Goal: Information Seeking & Learning: Learn about a topic

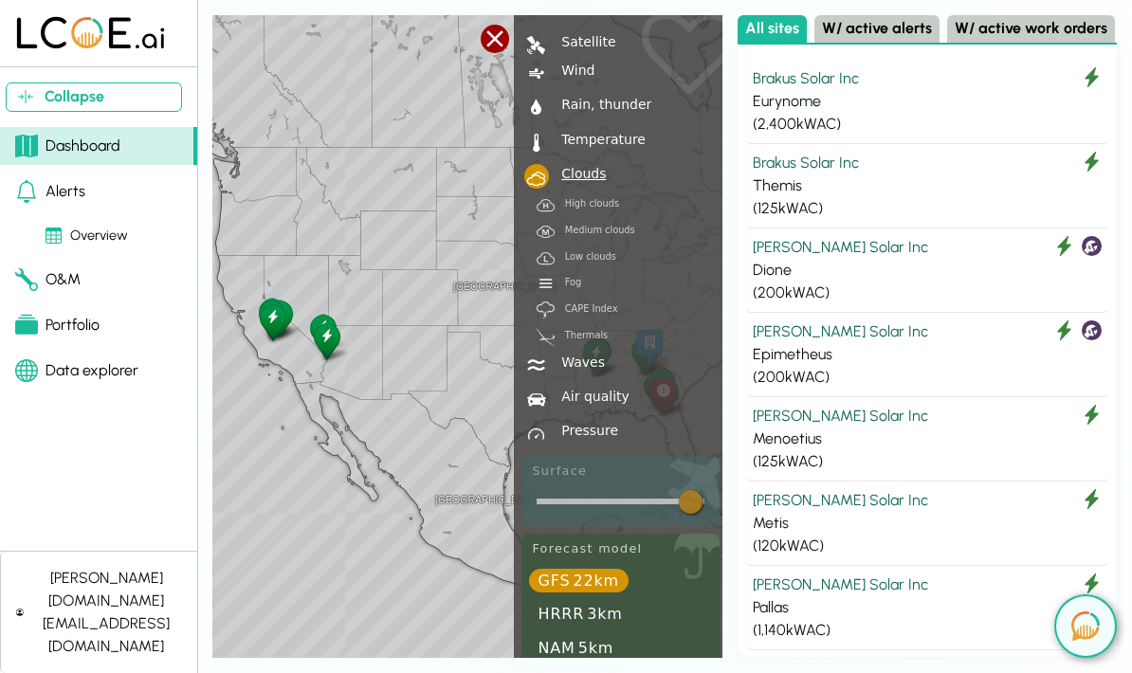
click at [489, 41] on div at bounding box center [495, 39] width 28 height 28
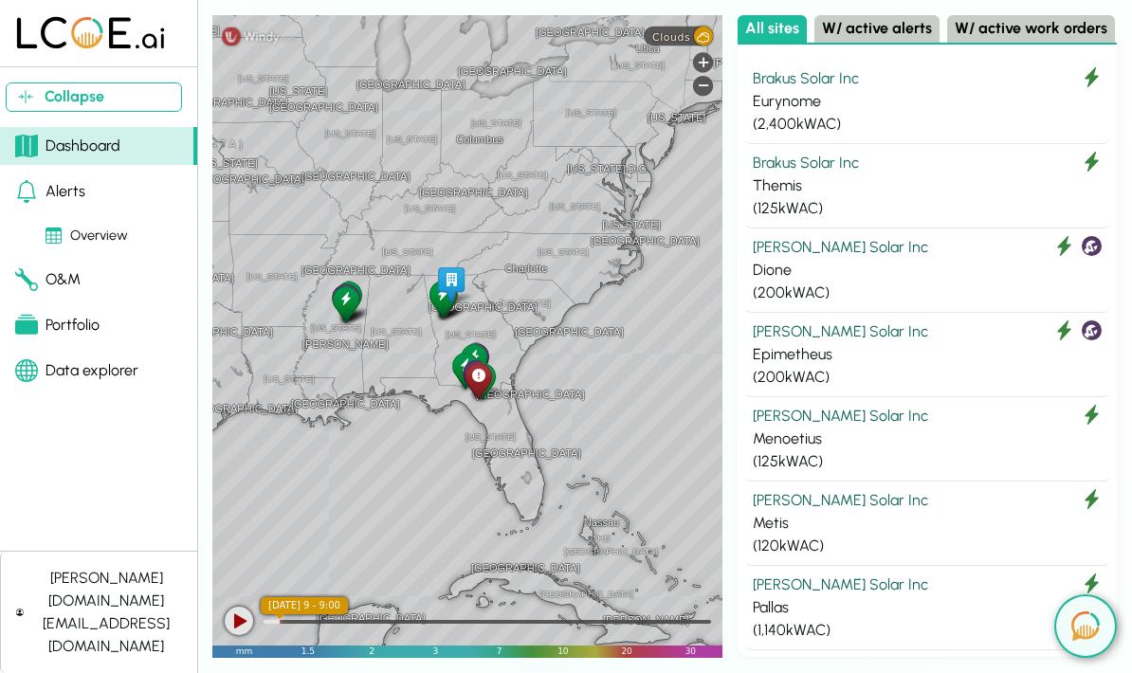
click at [1092, 623] on img at bounding box center [1085, 626] width 28 height 29
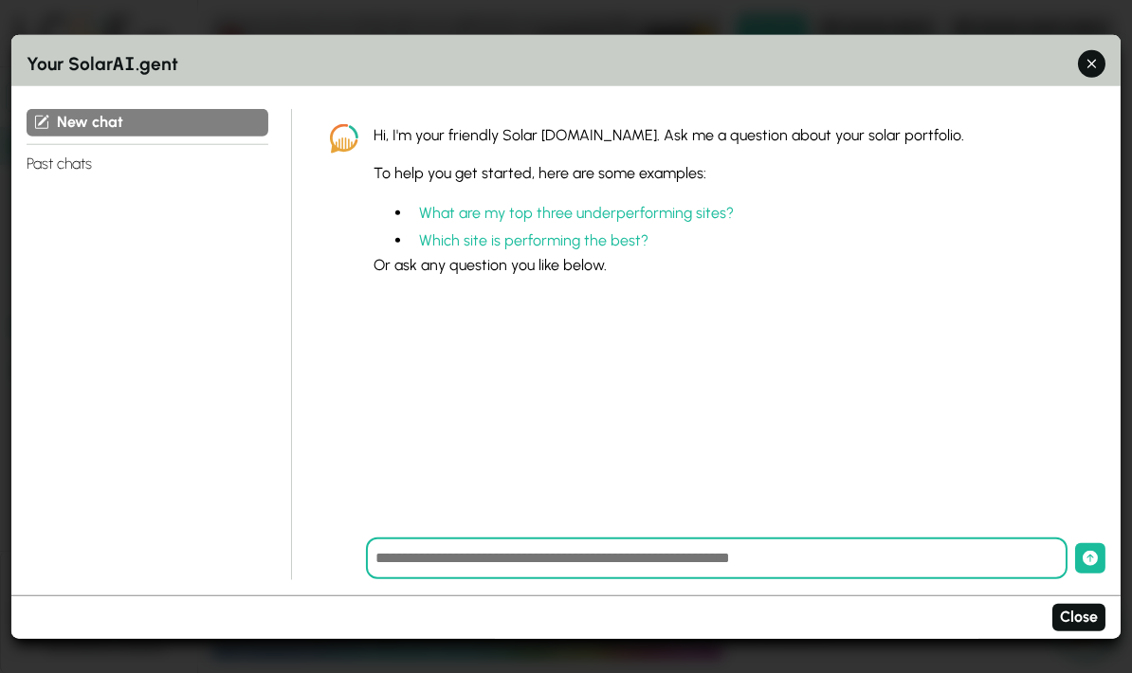
click at [1092, 54] on icon "button" at bounding box center [1092, 64] width 20 height 20
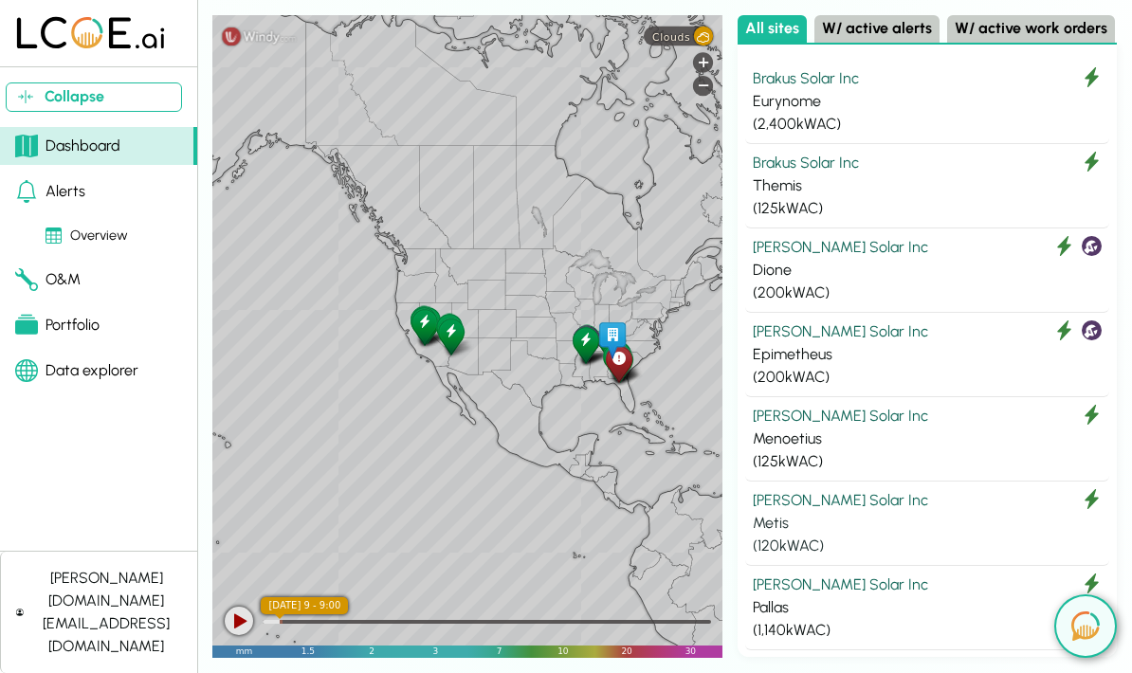
click at [994, 517] on div "Metis" at bounding box center [927, 523] width 349 height 23
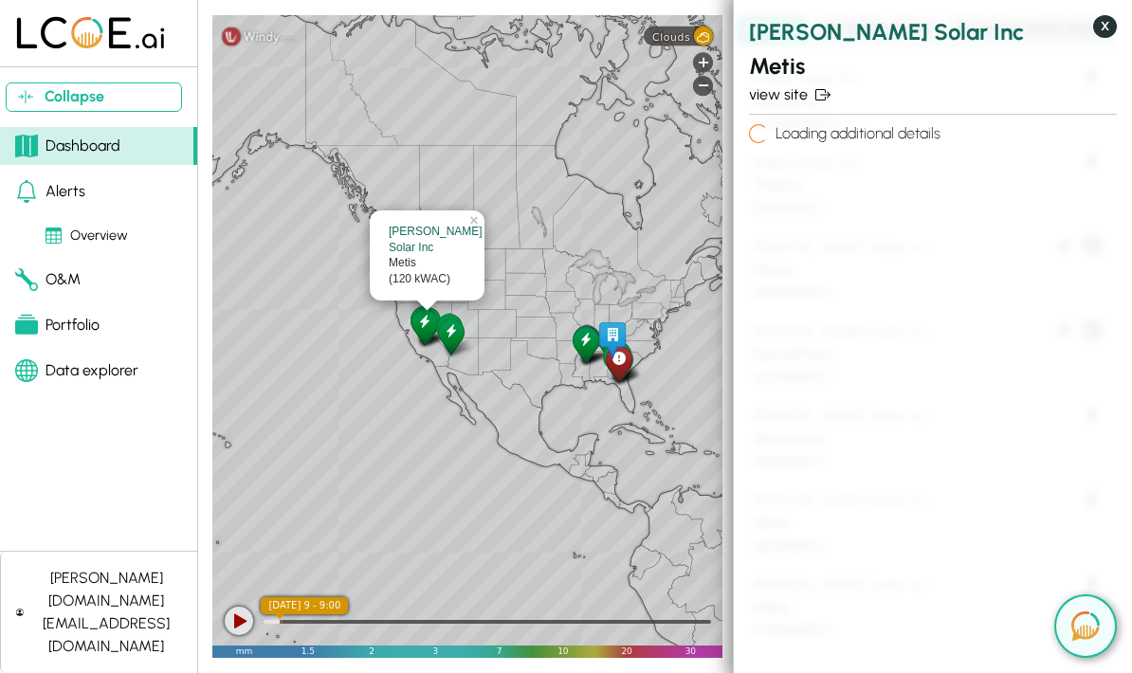
click at [1097, 24] on button "X" at bounding box center [1105, 26] width 24 height 23
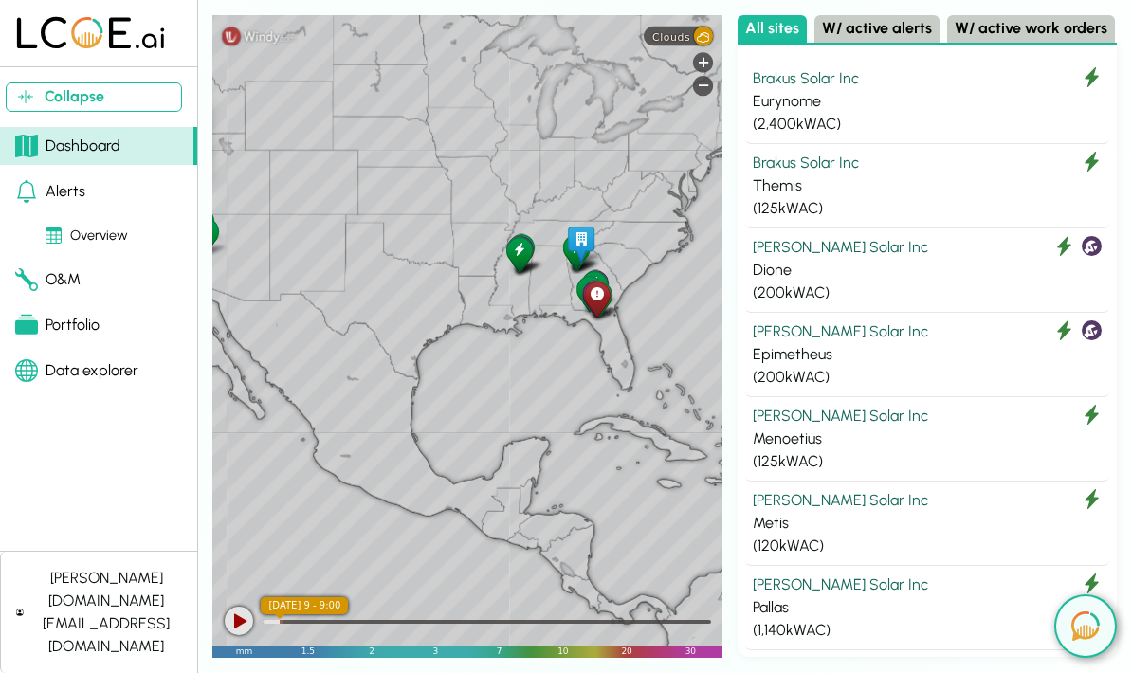
click at [537, 403] on div "Kulas Solar Inc Metis (120 kWAC) × Leaflet" at bounding box center [467, 336] width 510 height 643
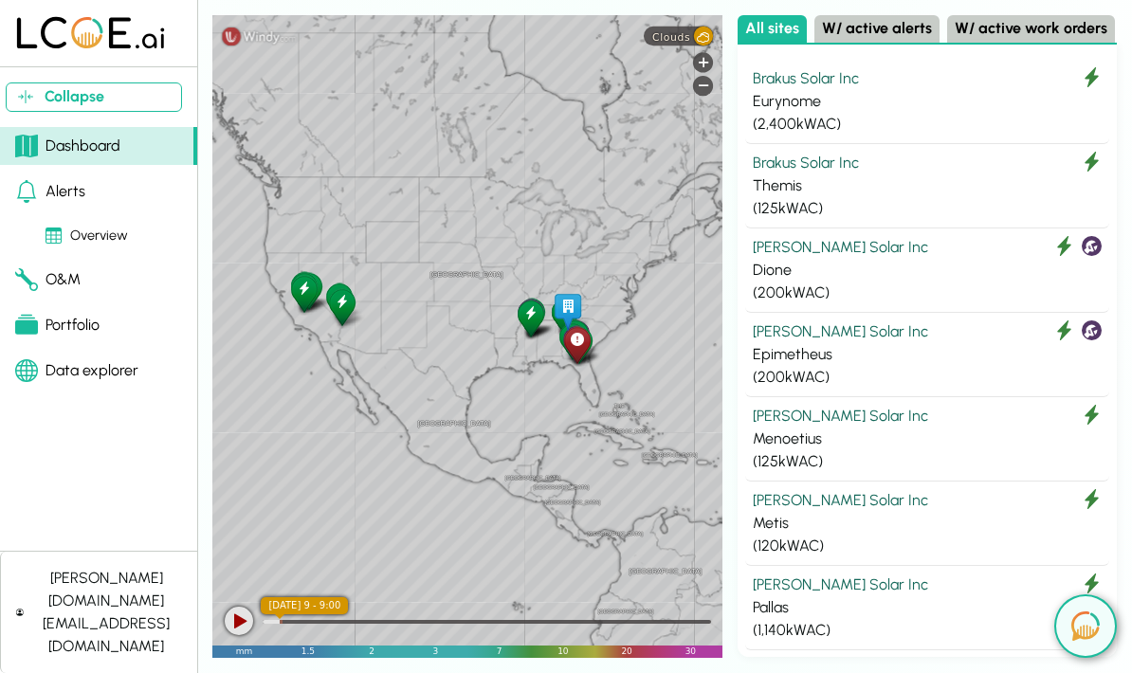
click at [409, 416] on div "United States Mexico Guatemala The Bahamas Cuba Honduras Panama Nicaragua Colom…" at bounding box center [467, 336] width 510 height 643
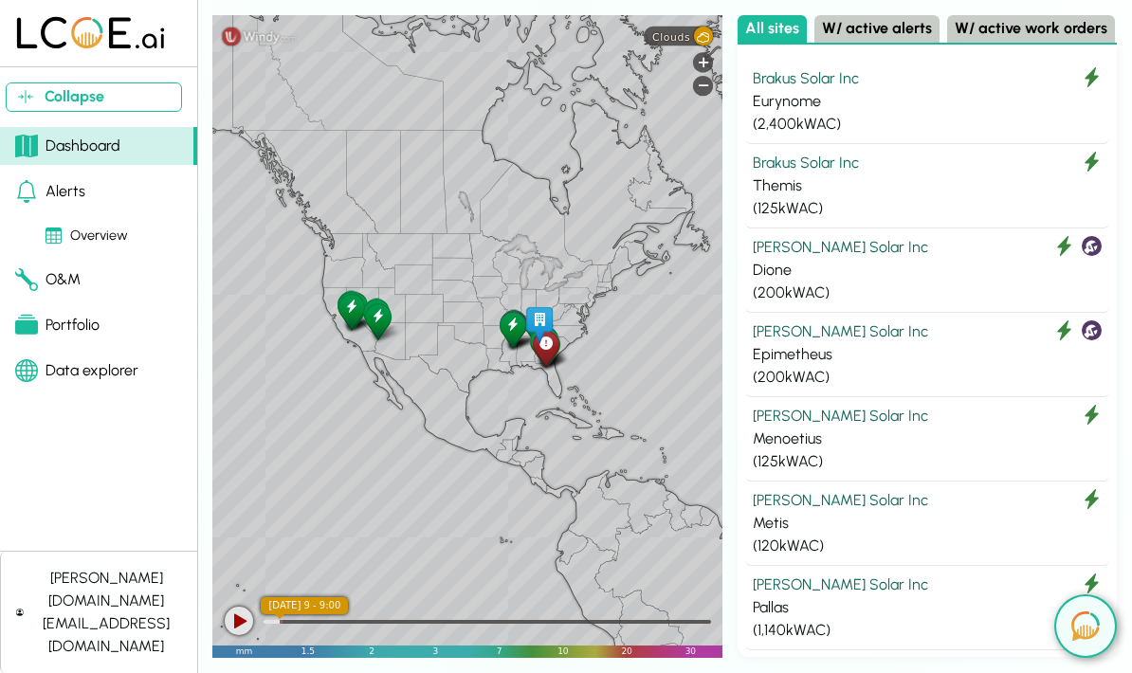
click at [49, 95] on button "Collapse" at bounding box center [94, 96] width 176 height 29
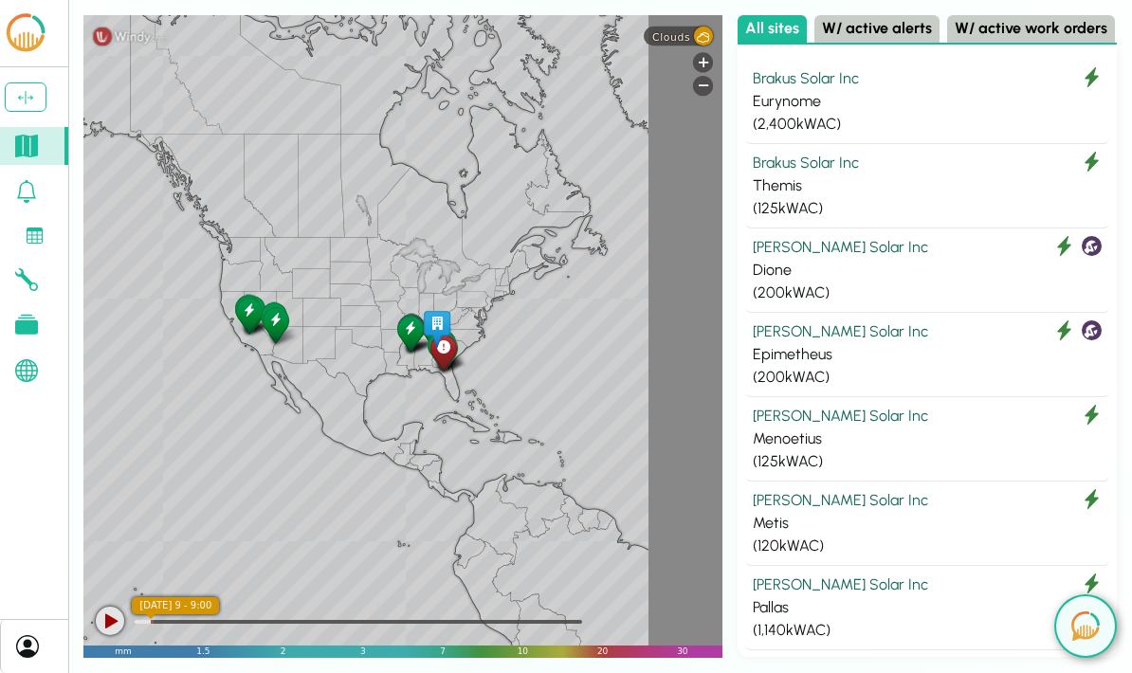
click at [706, 81] on div "-" at bounding box center [703, 86] width 20 height 20
click at [693, 51] on div "Leaflet" at bounding box center [402, 336] width 639 height 643
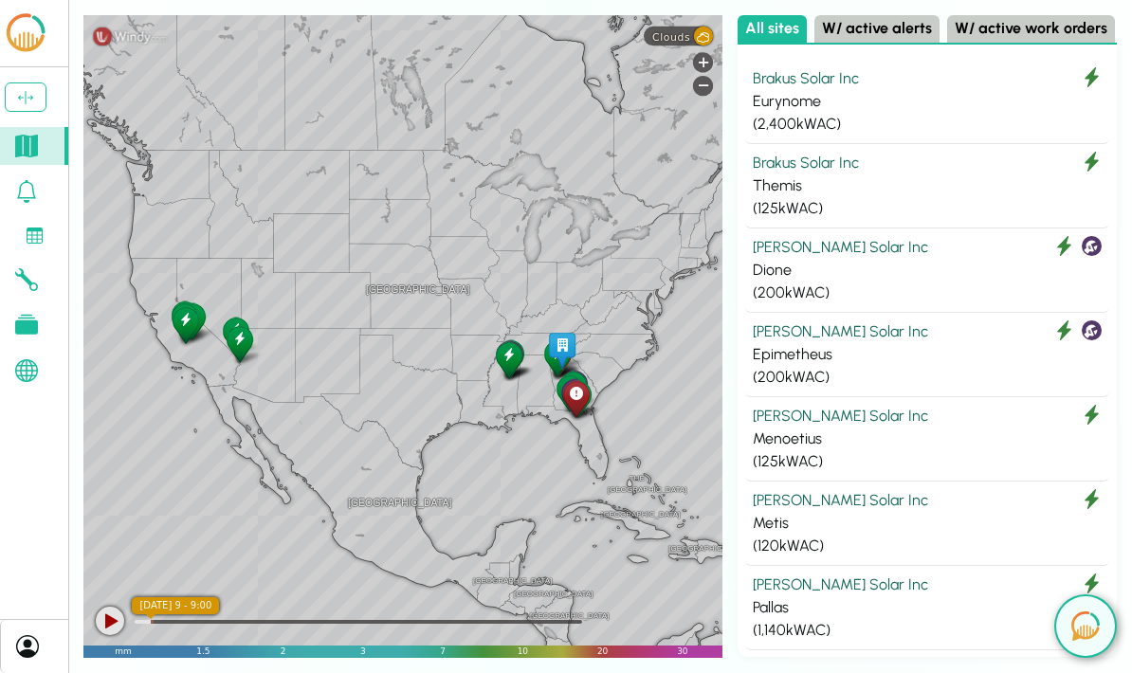
click at [786, 155] on div "Brakus Solar Inc" at bounding box center [927, 163] width 349 height 23
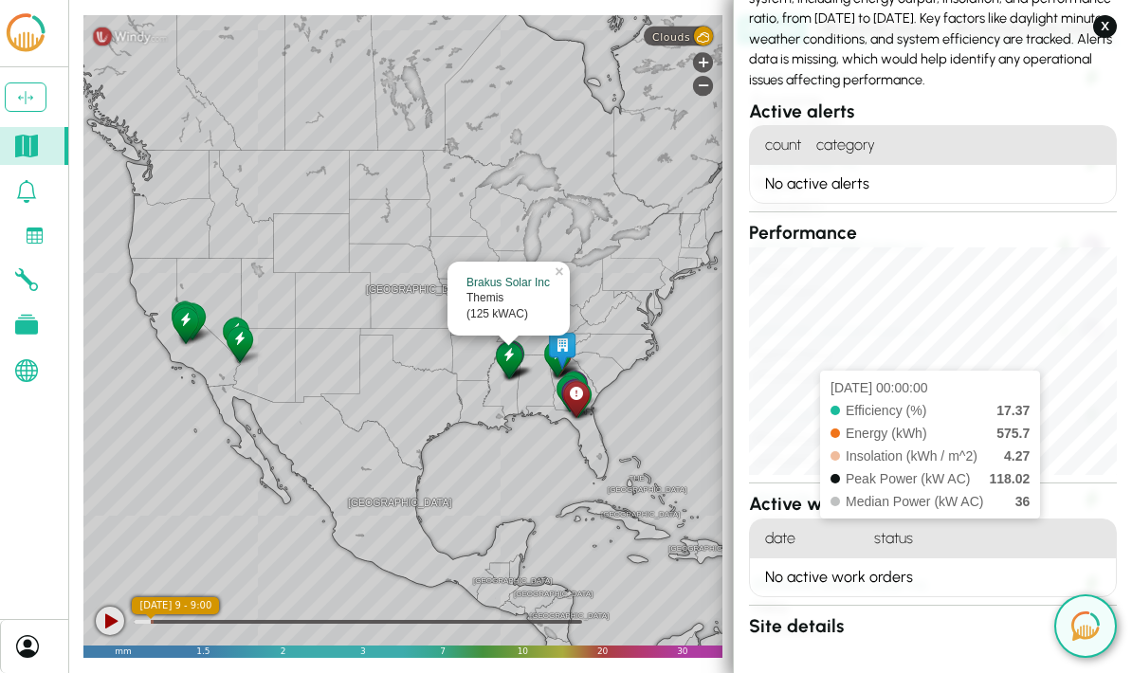
scroll to position [125, 0]
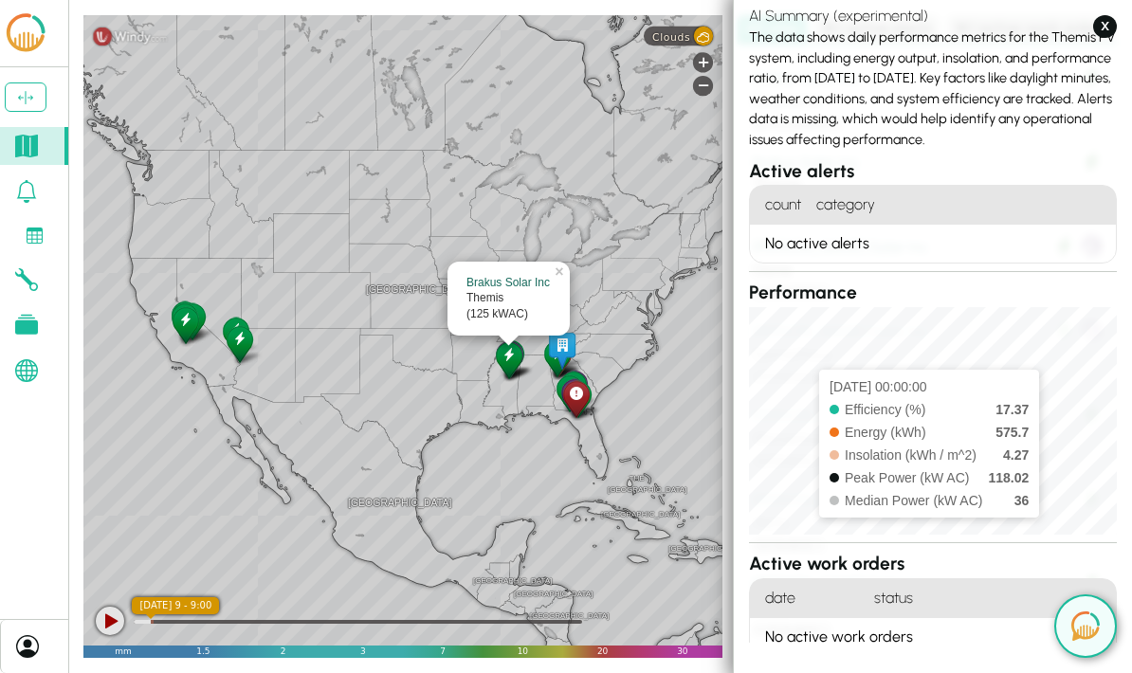
click at [1097, 23] on button "X" at bounding box center [1105, 26] width 24 height 23
